Goal: Task Accomplishment & Management: Manage account settings

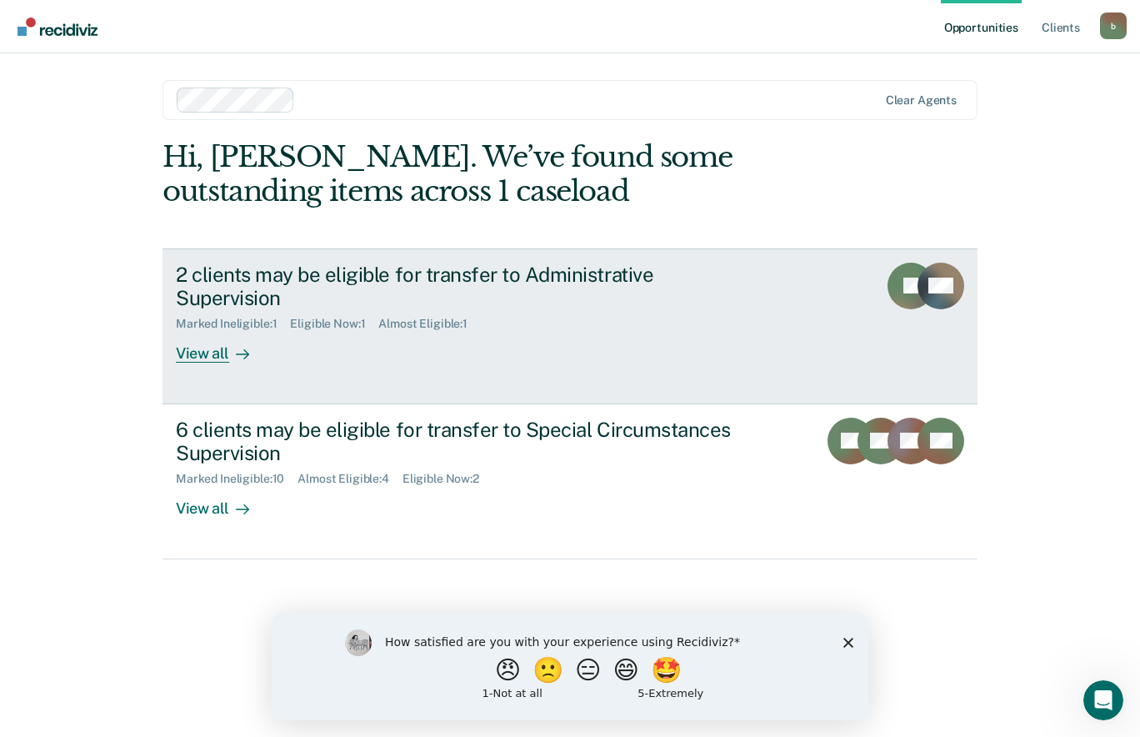
click at [278, 337] on div "2 clients may be eligible for transfer to Administrative Supervision Marked Ine…" at bounding box center [488, 313] width 625 height 101
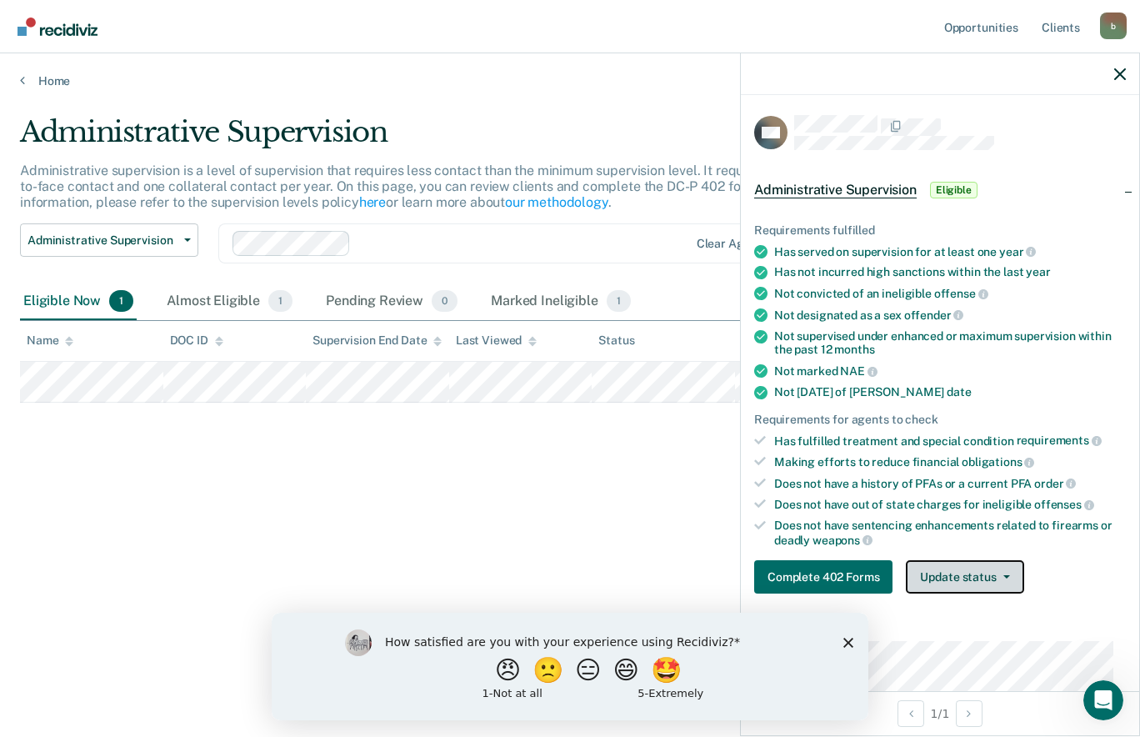
click at [955, 571] on button "Update status" at bounding box center [965, 576] width 118 height 33
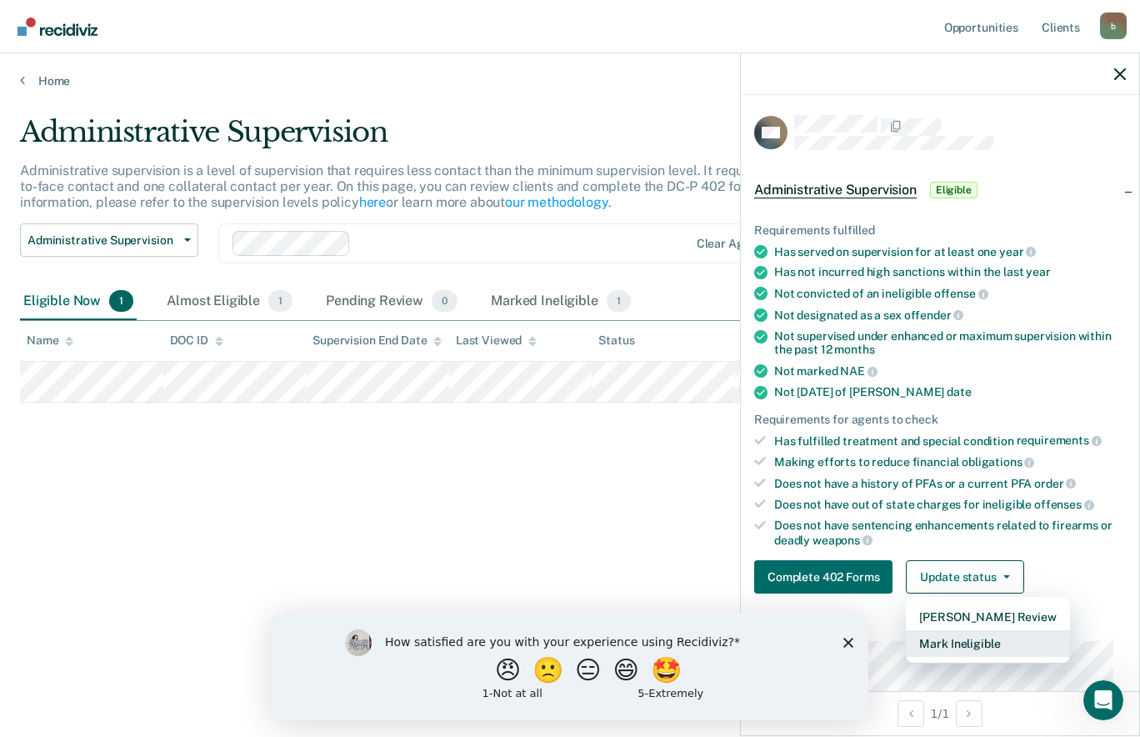
click at [964, 639] on button "Mark Ineligible" at bounding box center [987, 643] width 163 height 27
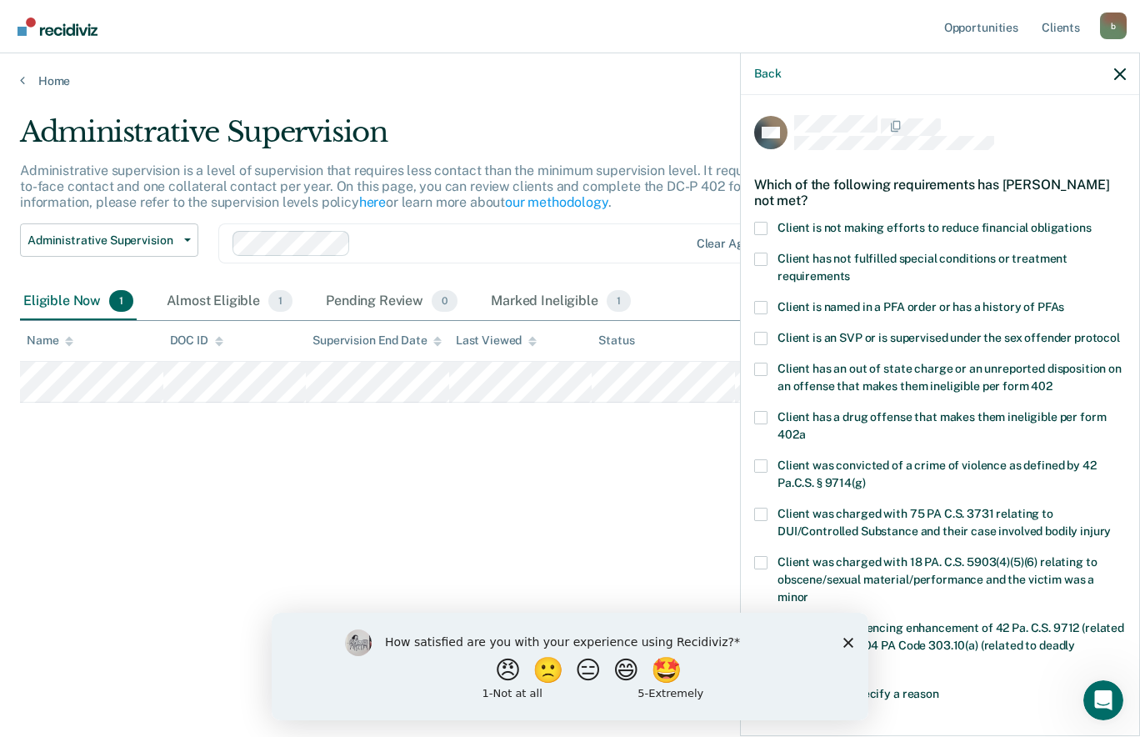
click at [800, 223] on span "Client is not making efforts to reduce financial obligations" at bounding box center [935, 227] width 314 height 13
click at [1092, 222] on input "Client is not making efforts to reduce financial obligations" at bounding box center [1092, 222] width 0 height 0
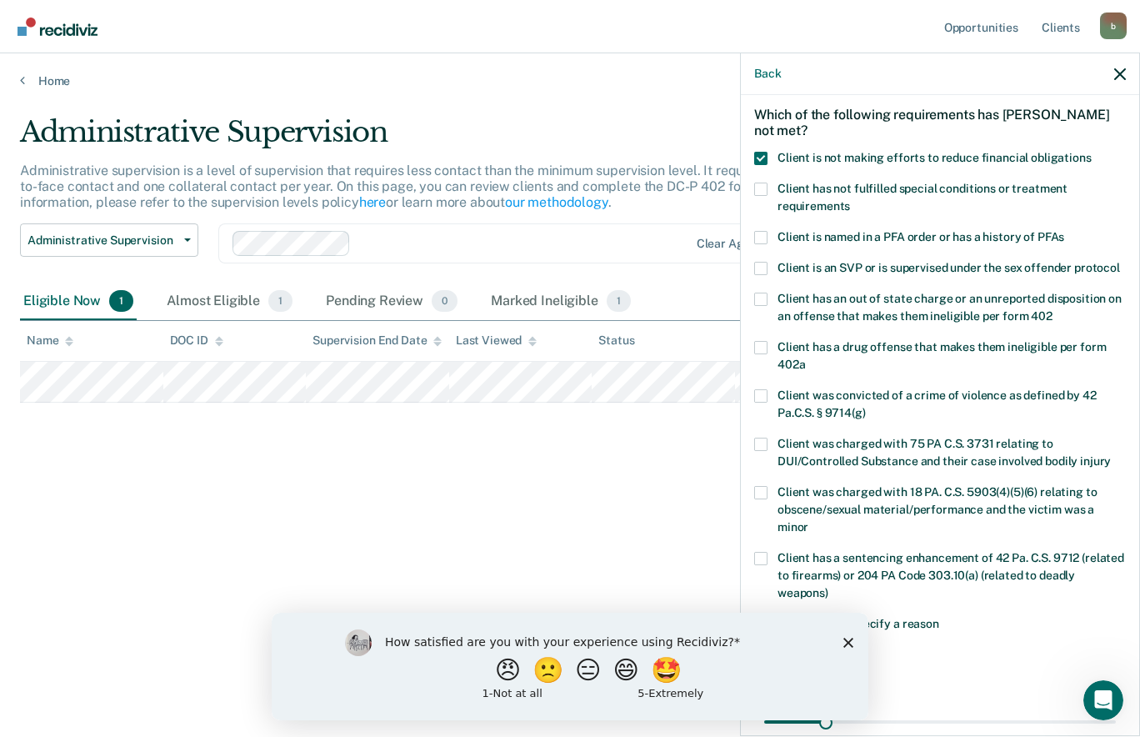
scroll to position [235, 0]
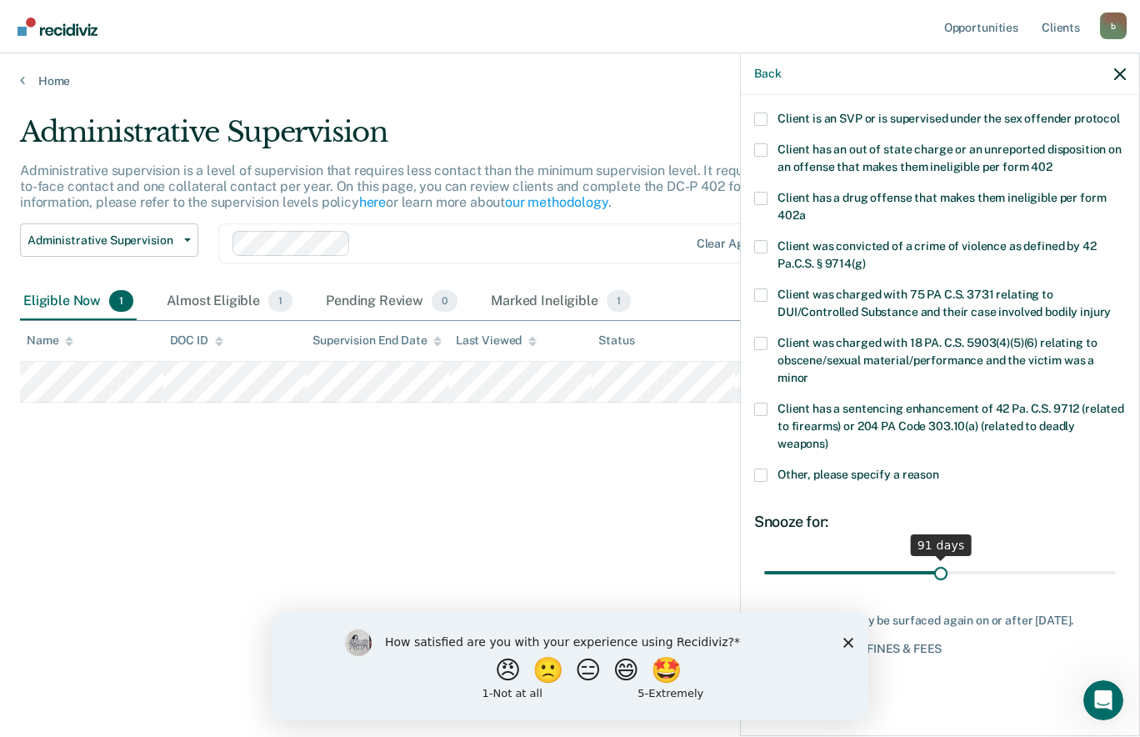
drag, startPoint x: 826, startPoint y: 569, endPoint x: 935, endPoint y: 565, distance: 108.4
click at [935, 565] on input "range" at bounding box center [940, 572] width 352 height 29
type input "90"
click at [933, 568] on input "range" at bounding box center [940, 572] width 352 height 29
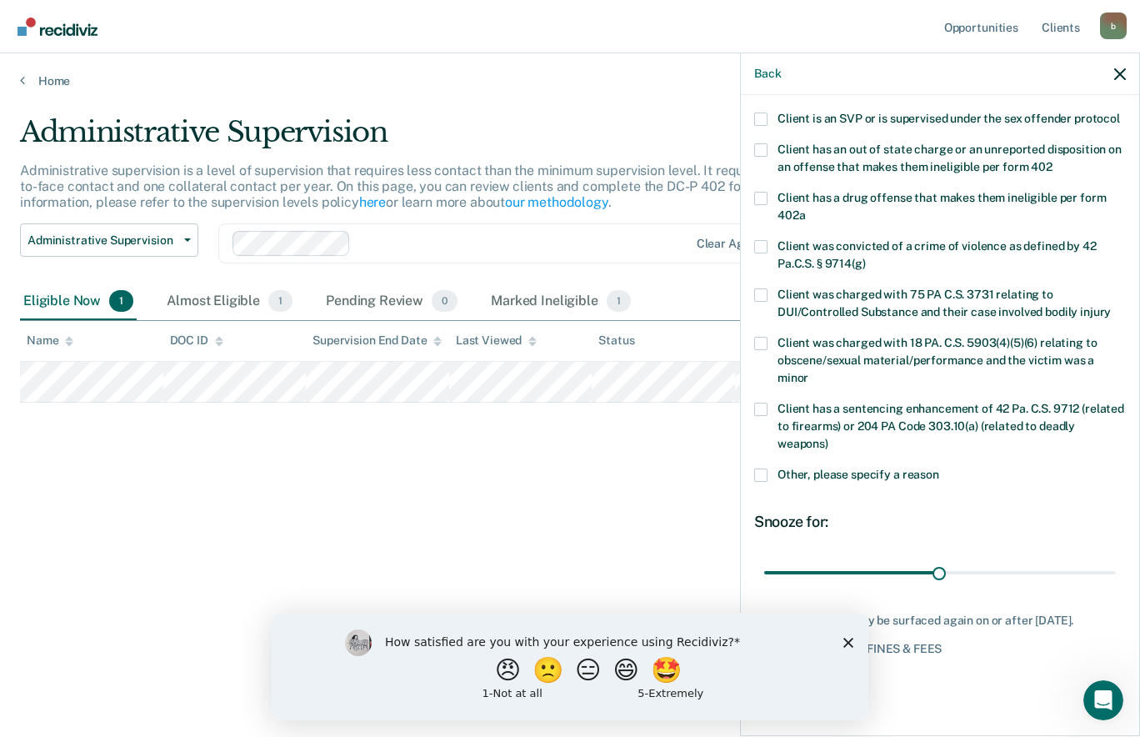
click at [850, 644] on icon "Close survey" at bounding box center [849, 642] width 10 height 10
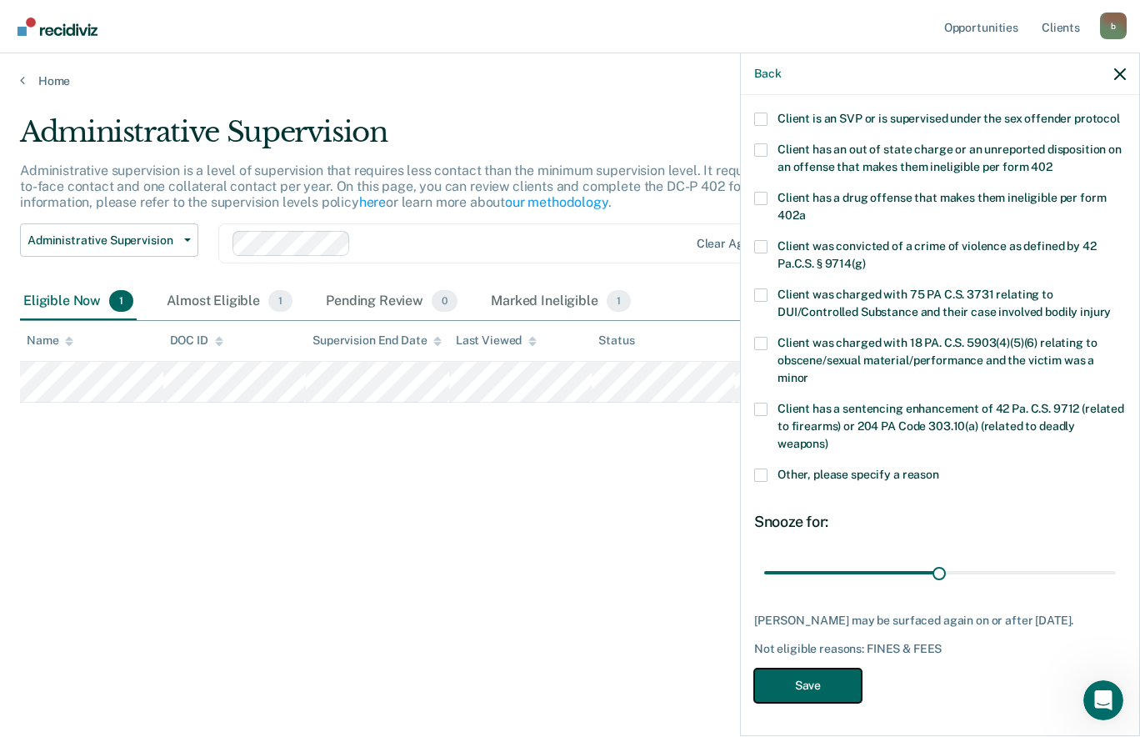
click at [821, 685] on button "Save" at bounding box center [808, 686] width 108 height 34
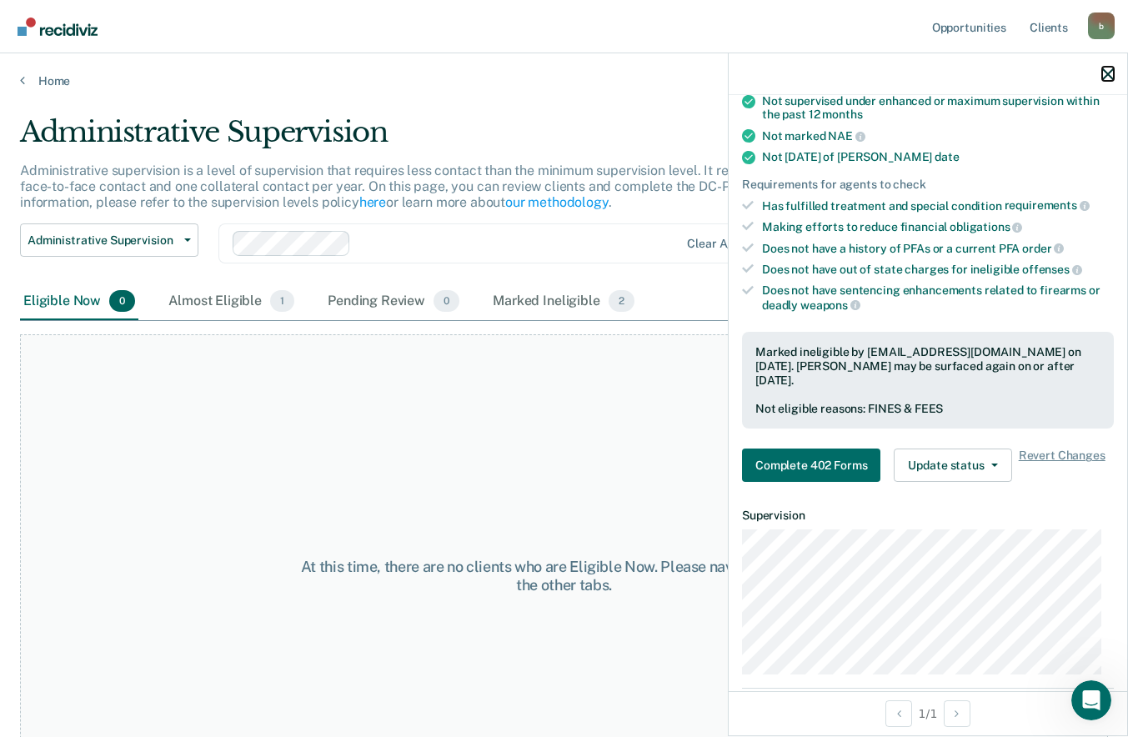
click at [1104, 75] on icon "button" at bounding box center [1108, 74] width 12 height 12
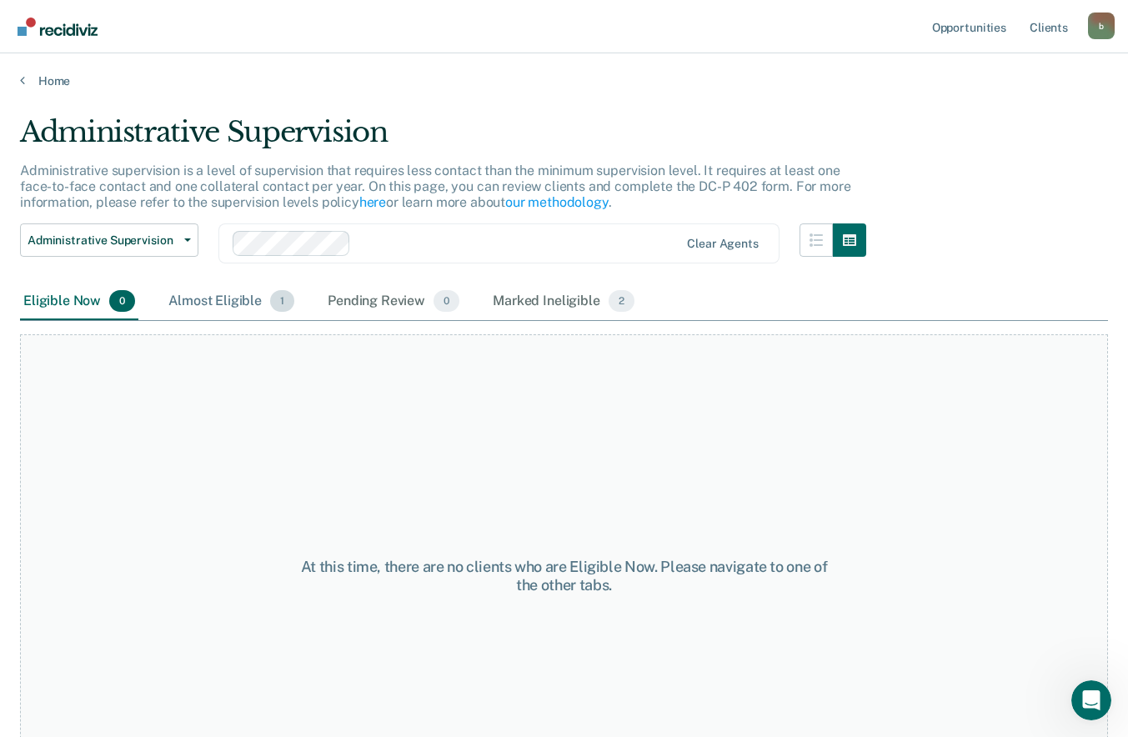
click at [238, 303] on div "Almost Eligible 1" at bounding box center [231, 301] width 133 height 37
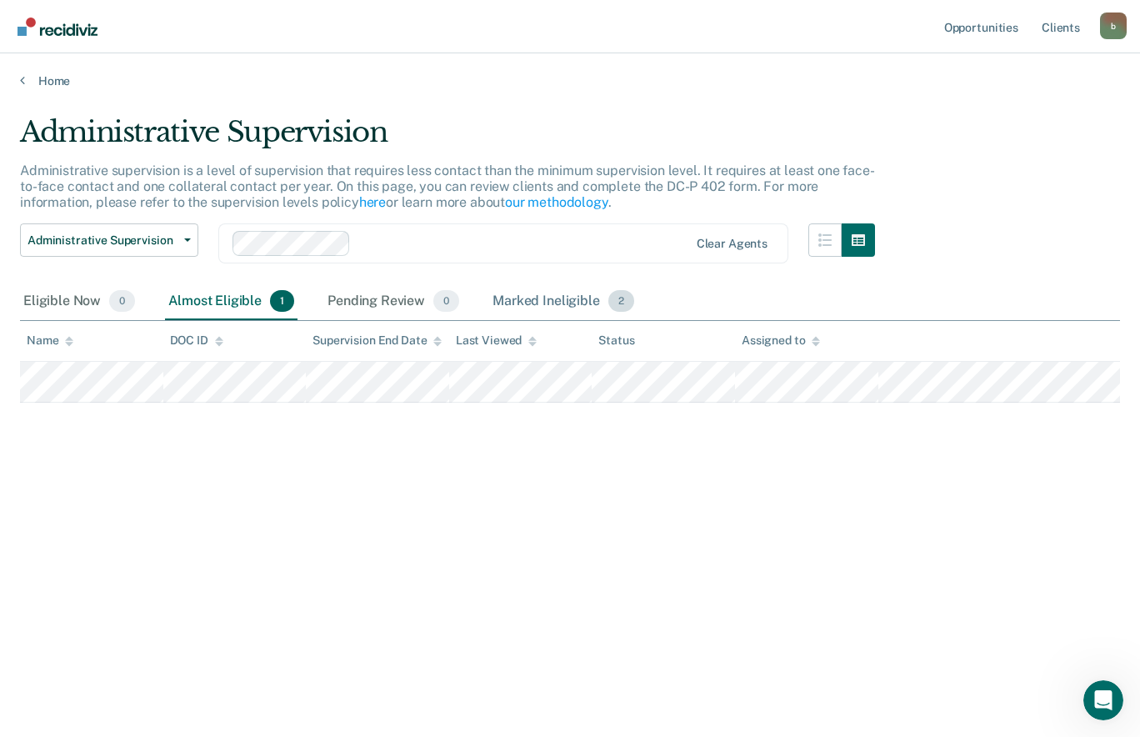
click at [520, 303] on div "Marked Ineligible 2" at bounding box center [563, 301] width 148 height 37
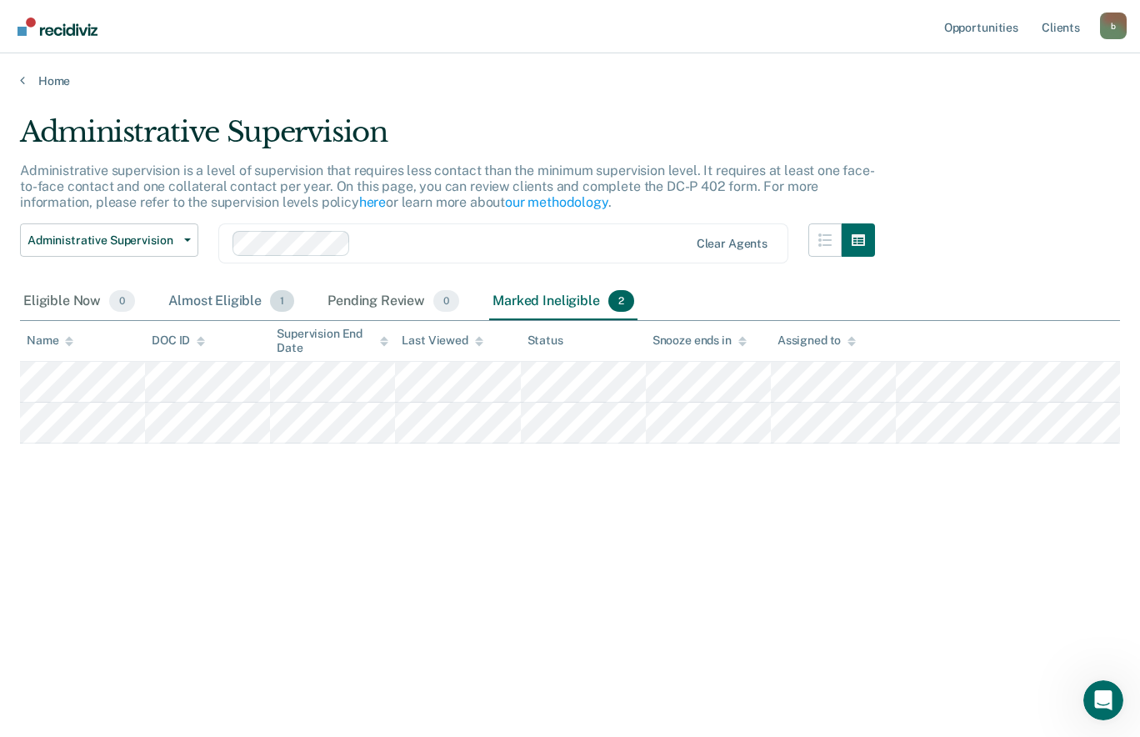
click at [218, 303] on div "Almost Eligible 1" at bounding box center [231, 301] width 133 height 37
